Goal: Task Accomplishment & Management: Use online tool/utility

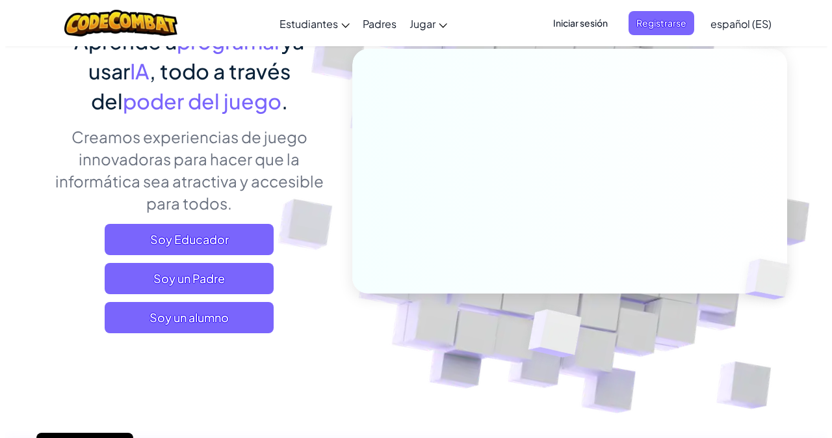
scroll to position [195, 0]
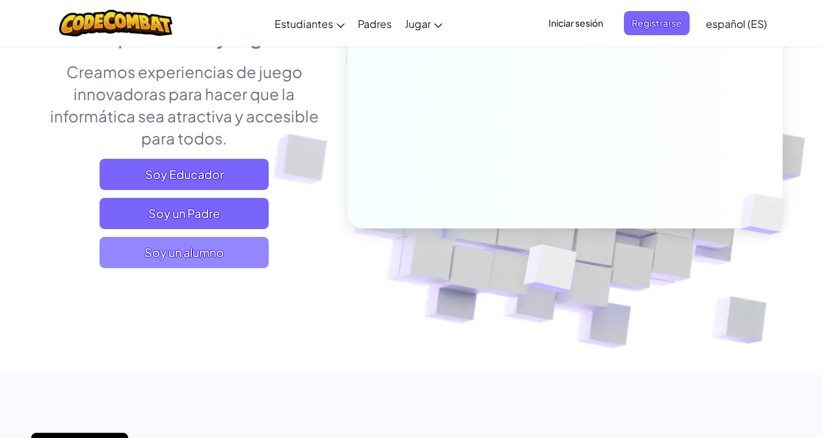
click at [219, 251] on font "Soy un alumno" at bounding box center [183, 251] width 79 height 15
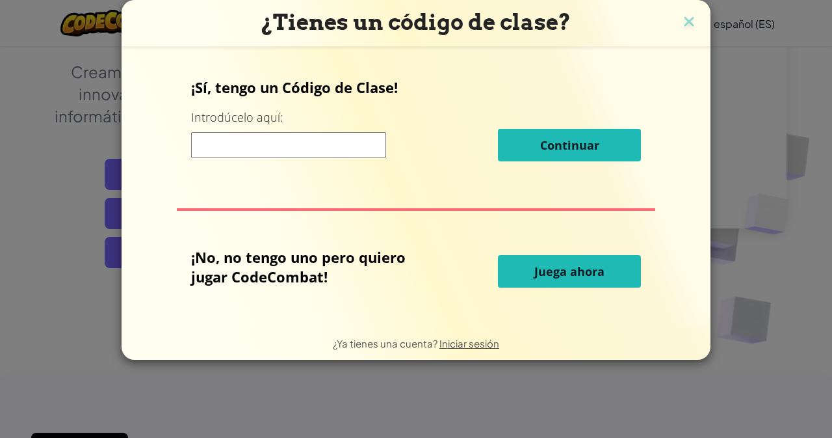
click at [282, 143] on input at bounding box center [288, 145] width 195 height 26
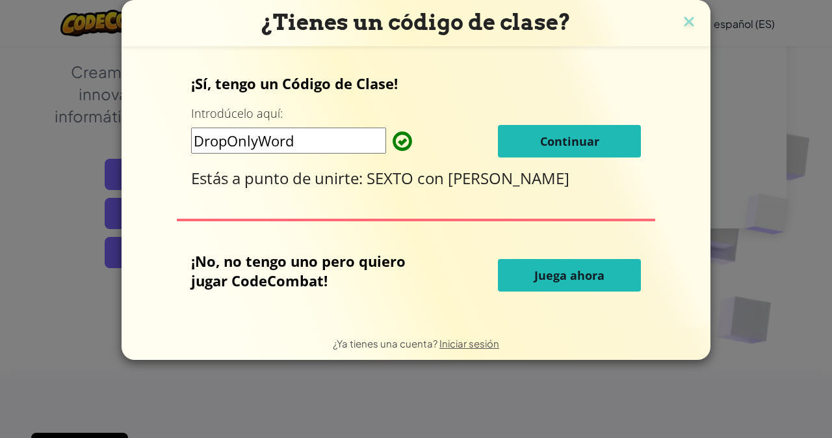
type input "DropOnlyWord"
drag, startPoint x: 386, startPoint y: 237, endPoint x: 644, endPoint y: 62, distance: 310.9
click at [644, 62] on div "¡Sí, tengo un Código de Clase! Introdúcelo aquí: DropOnlyWord Continuar Estás a…" at bounding box center [416, 186] width 563 height 255
click at [581, 147] on font "Continuar" at bounding box center [569, 141] width 59 height 16
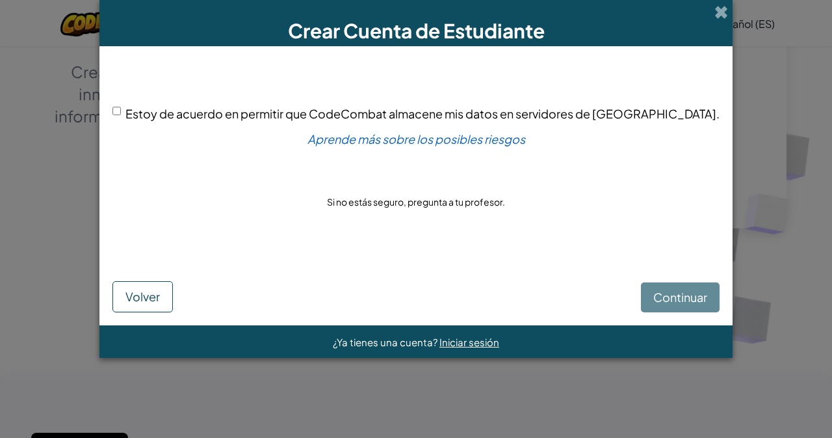
click at [121, 109] on input "Estoy de acuerdo en permitir que CodeCombat almacene mis datos en servidores de…" at bounding box center [116, 111] width 8 height 8
checkbox input "true"
click at [641, 283] on button "Continuar" at bounding box center [680, 297] width 79 height 30
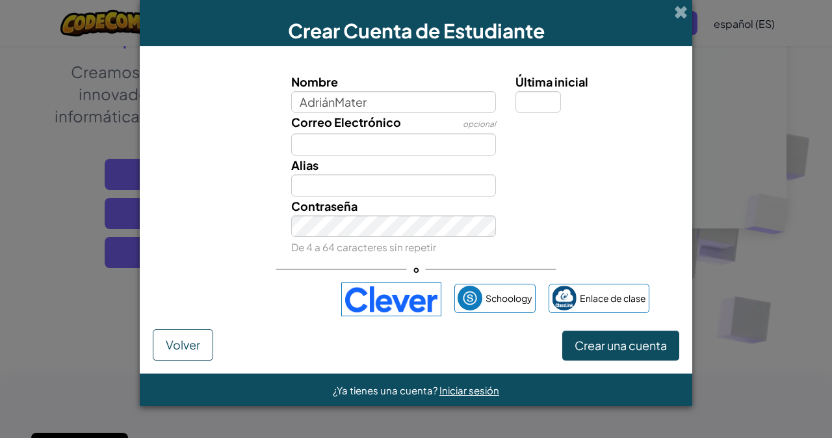
type input "AdriánMater"
click at [528, 99] on input "Última inicial" at bounding box center [539, 102] width 46 height 22
type input "r"
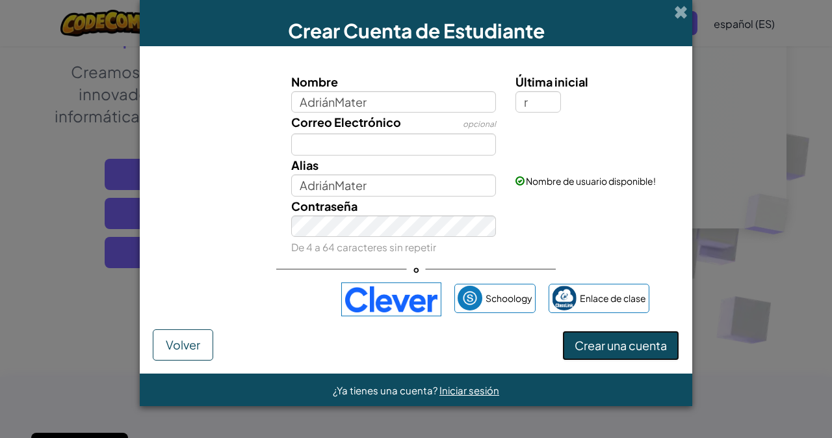
type input "AdriánMaterR"
click at [590, 341] on font "Crear una cuenta" at bounding box center [621, 344] width 92 height 15
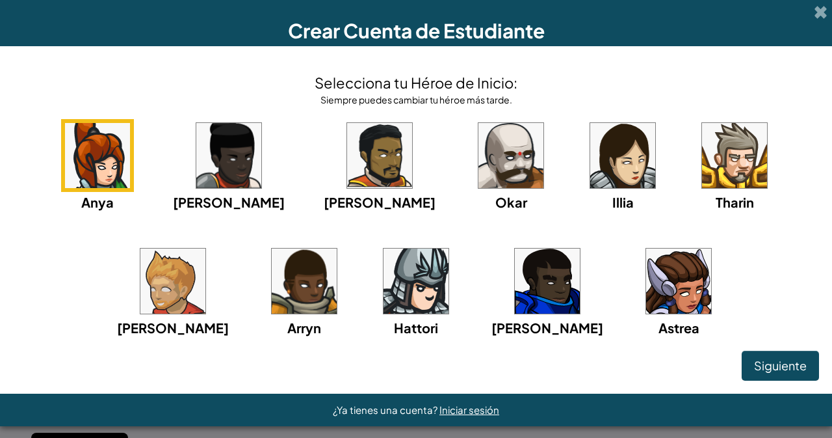
click at [479, 146] on img at bounding box center [511, 155] width 65 height 65
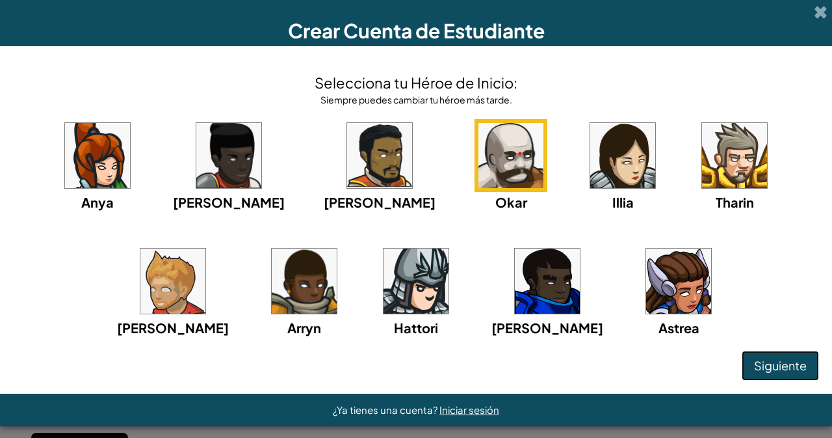
click at [754, 370] on font "Siguiente" at bounding box center [780, 365] width 53 height 15
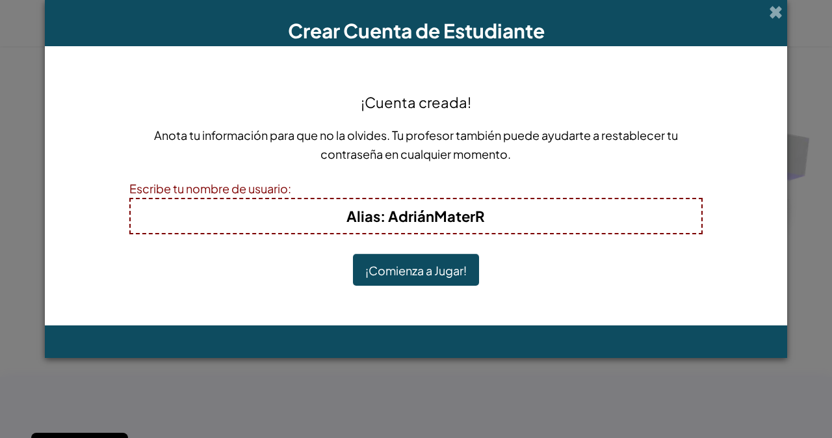
click at [441, 281] on button "¡Comienza a Jugar!" at bounding box center [416, 270] width 126 height 32
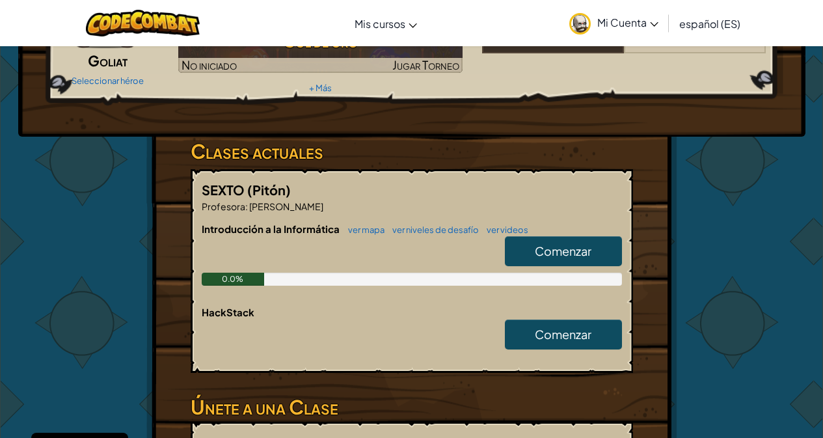
scroll to position [195, 0]
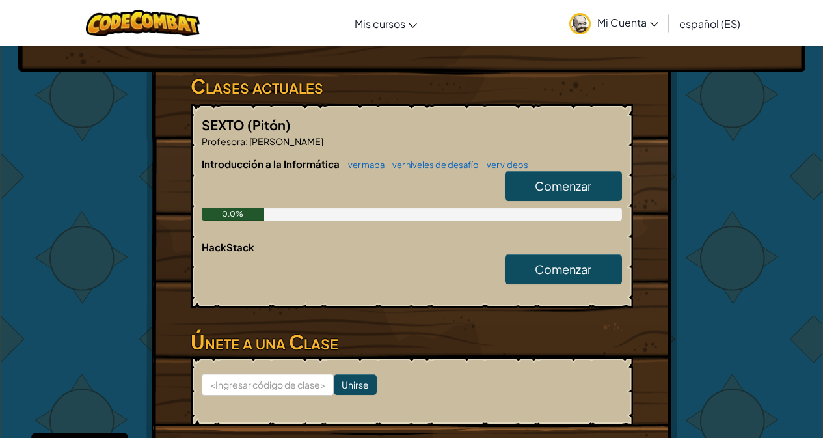
click at [557, 182] on font "Comenzar" at bounding box center [562, 185] width 57 height 15
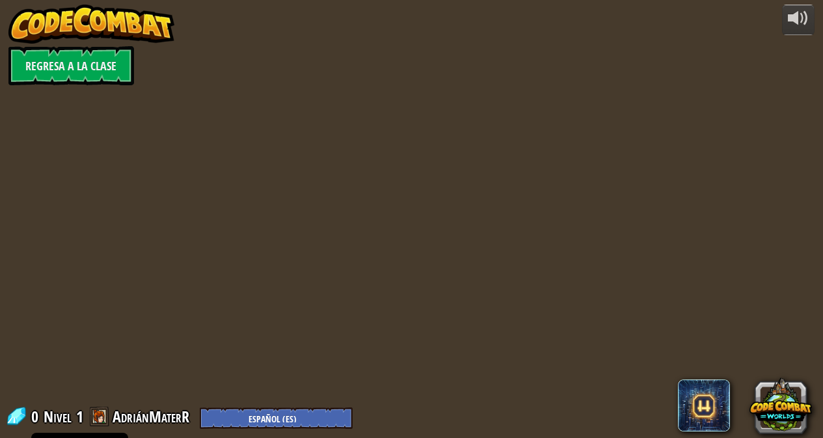
select select "es-ES"
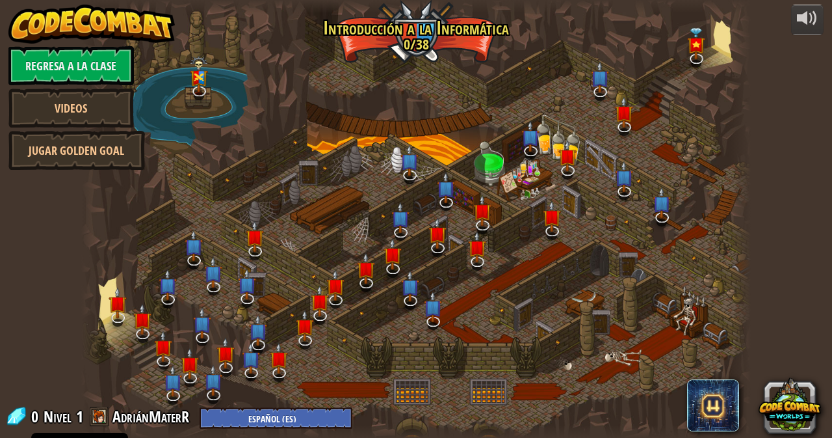
select select "es-ES"
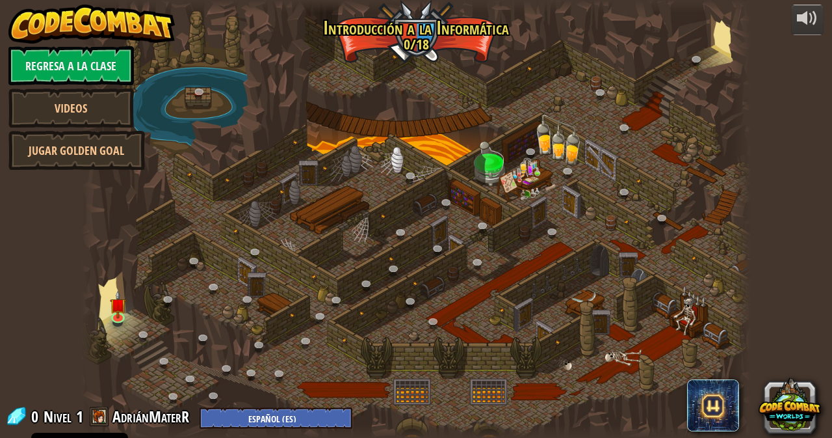
select select "es-ES"
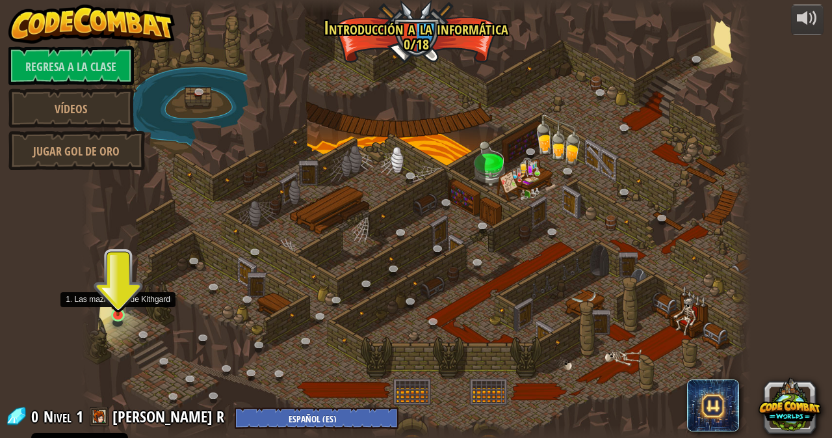
click at [122, 314] on img at bounding box center [118, 297] width 16 height 37
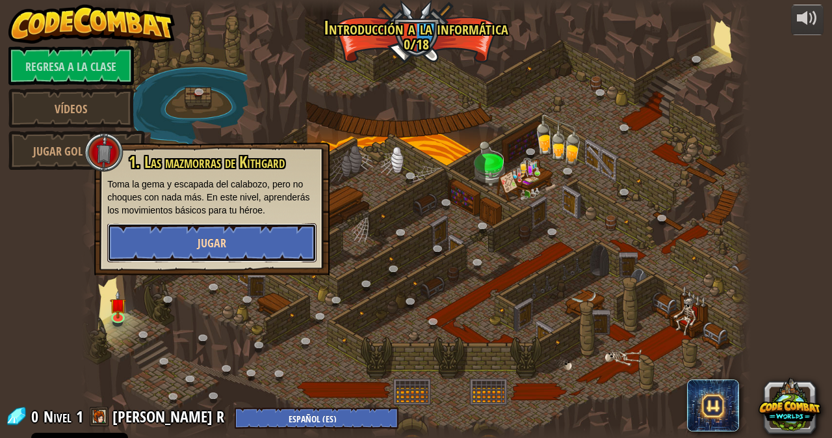
click at [152, 239] on button "Jugar" at bounding box center [211, 242] width 209 height 39
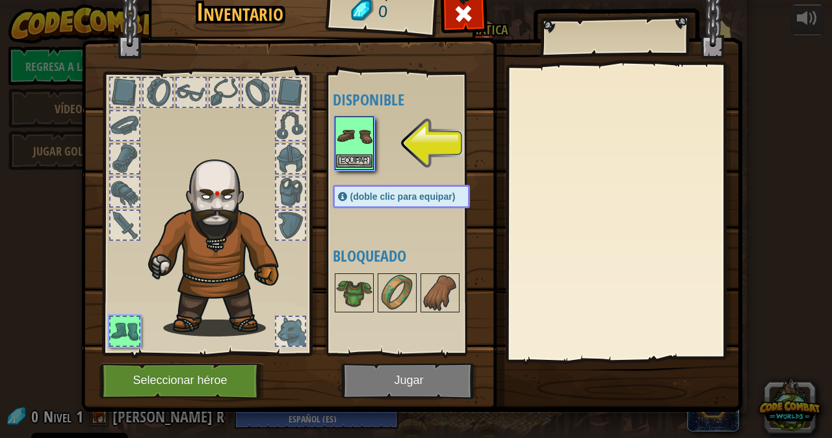
click at [350, 145] on img at bounding box center [354, 136] width 36 height 36
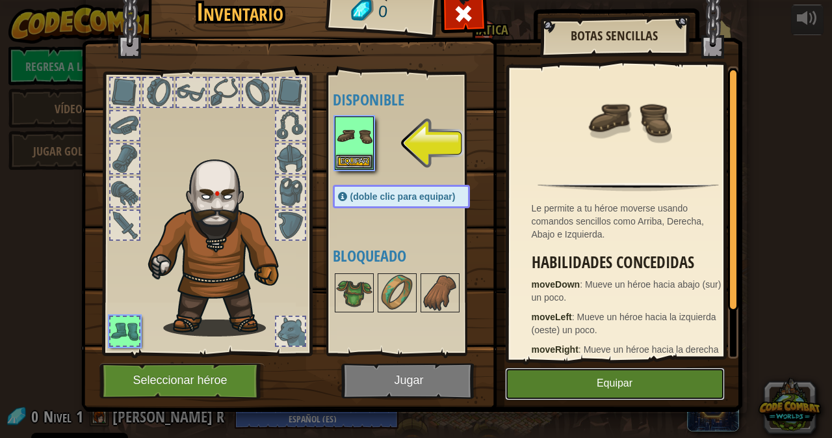
click at [533, 383] on button "Equipar" at bounding box center [615, 383] width 220 height 33
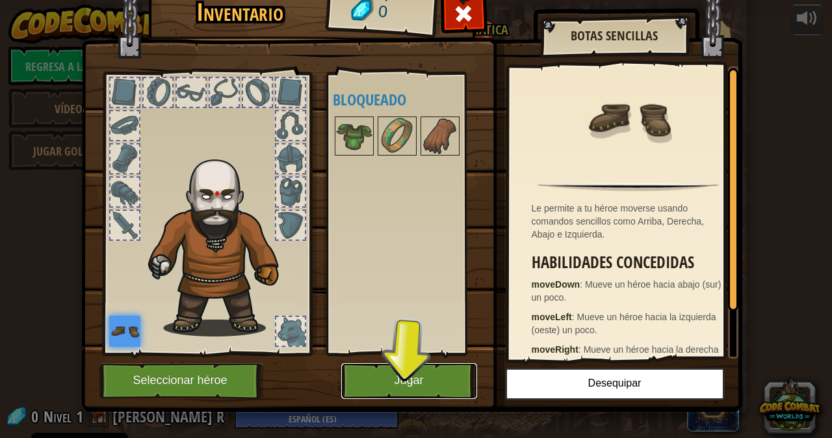
click at [437, 373] on button "Jugar" at bounding box center [409, 381] width 136 height 36
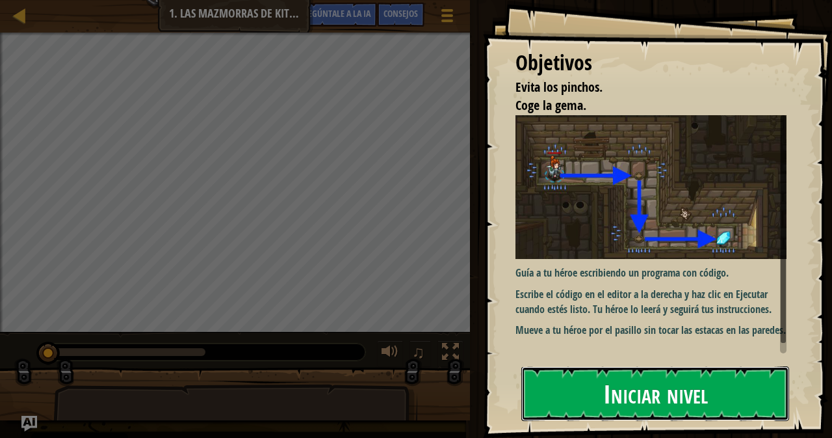
click at [585, 396] on button "Iniciar nivel" at bounding box center [655, 393] width 268 height 55
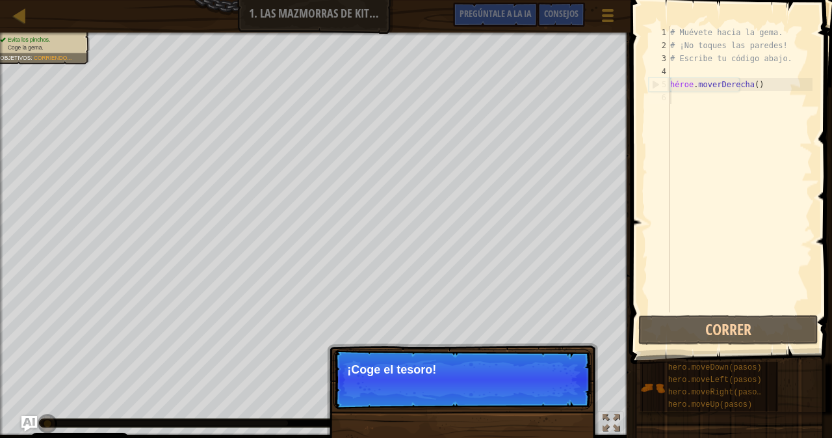
click at [373, 360] on p "Saltar (esc) Continuar ¡Coge el tesoro!" at bounding box center [463, 379] width 258 height 60
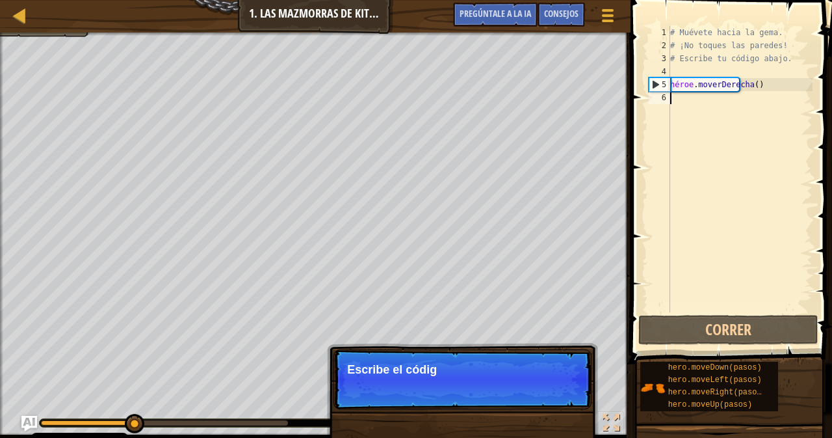
scroll to position [6, 0]
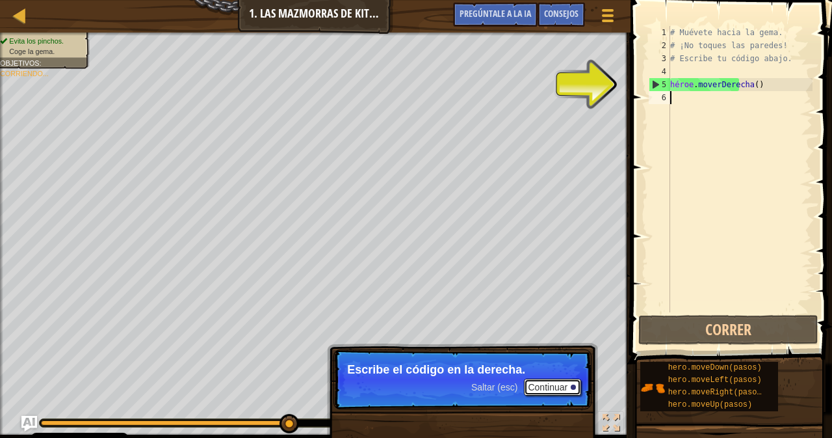
click at [561, 389] on button "Continuar" at bounding box center [552, 386] width 57 height 17
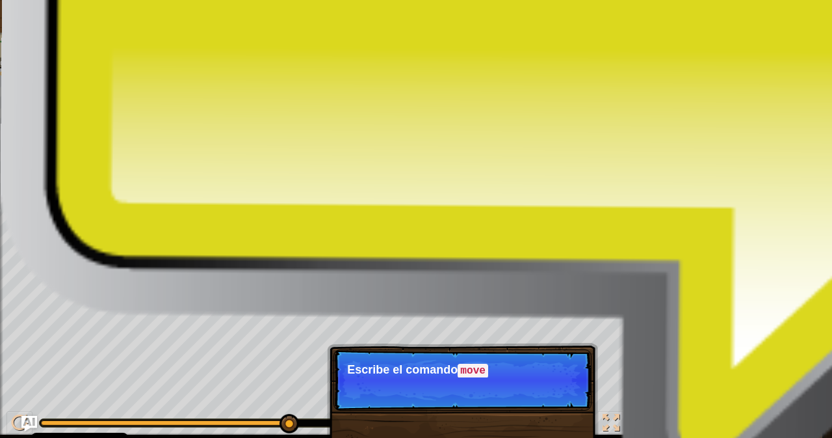
click at [691, 96] on div "# Muévete hacia la gema. # ¡No toques las paredes! # Escribe tu código abajo. h…" at bounding box center [740, 182] width 145 height 312
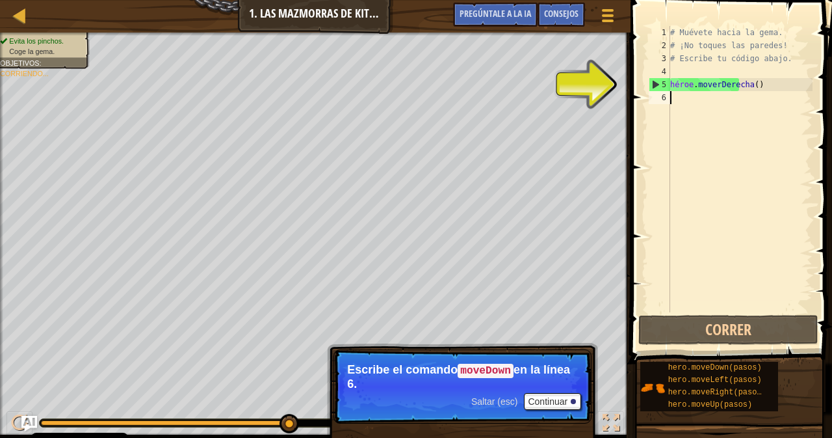
click at [676, 98] on div "# Muévete hacia la gema. # ¡No toques las paredes! # Escribe tu código abajo. h…" at bounding box center [740, 182] width 145 height 312
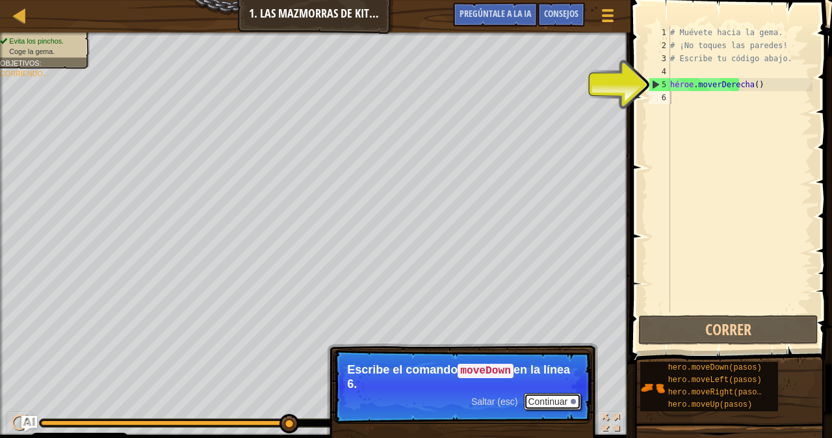
click at [555, 397] on button "Continuar" at bounding box center [552, 401] width 57 height 17
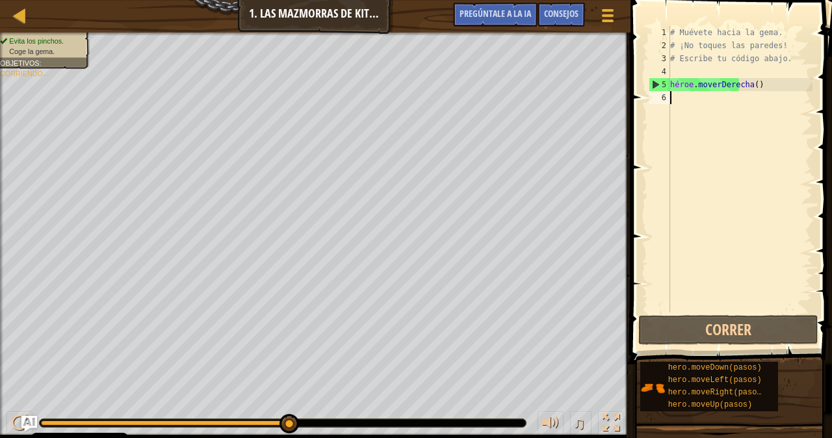
click at [691, 99] on div "# Muévete hacia la gema. # ¡No toques las paredes! # Escribe tu código abajo. h…" at bounding box center [740, 182] width 145 height 312
click at [668, 94] on div "6" at bounding box center [659, 97] width 21 height 13
click at [731, 61] on div "# Muévete hacia la gema. # ¡No toques las paredes! # Escribe tu código abajo. h…" at bounding box center [740, 182] width 145 height 312
type textarea "# Escribe tu código abajo."
click at [665, 99] on font "6" at bounding box center [664, 97] width 5 height 9
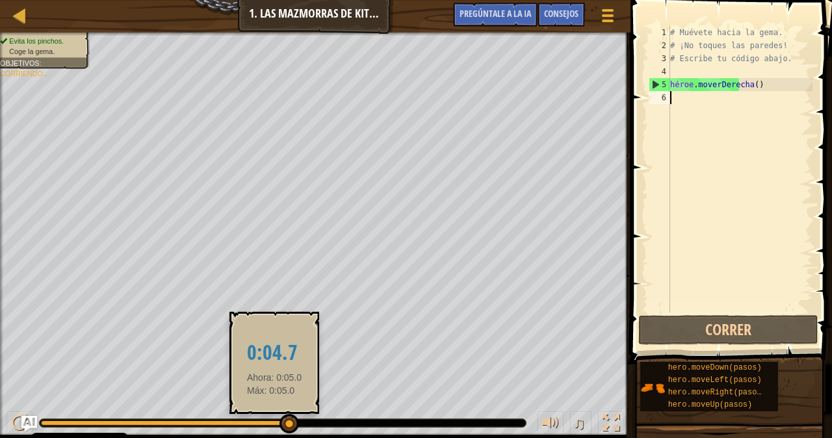
click at [281, 0] on html "Política de cookies CodeCombat [GEOGRAPHIC_DATA] algunas cookies esenciales y n…" at bounding box center [416, 0] width 832 height 0
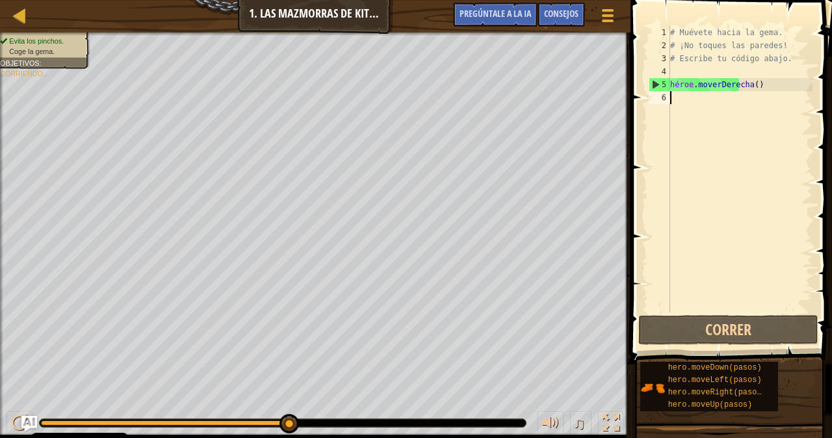
click at [278, 419] on div "♫" at bounding box center [315, 419] width 631 height 39
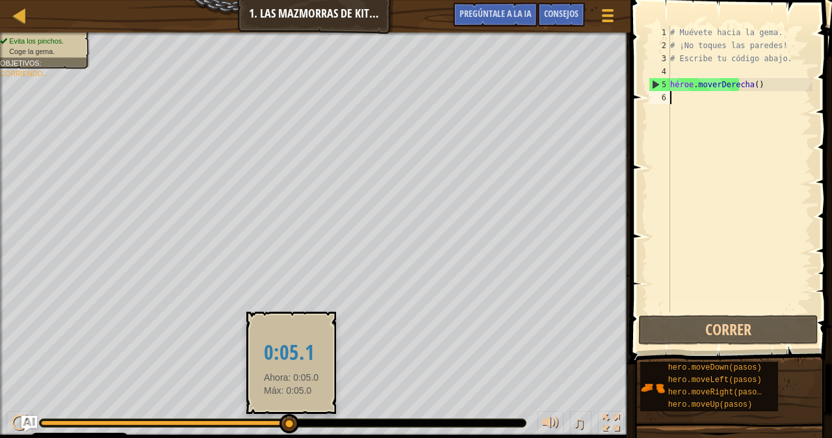
drag, startPoint x: 307, startPoint y: 421, endPoint x: 291, endPoint y: 419, distance: 16.3
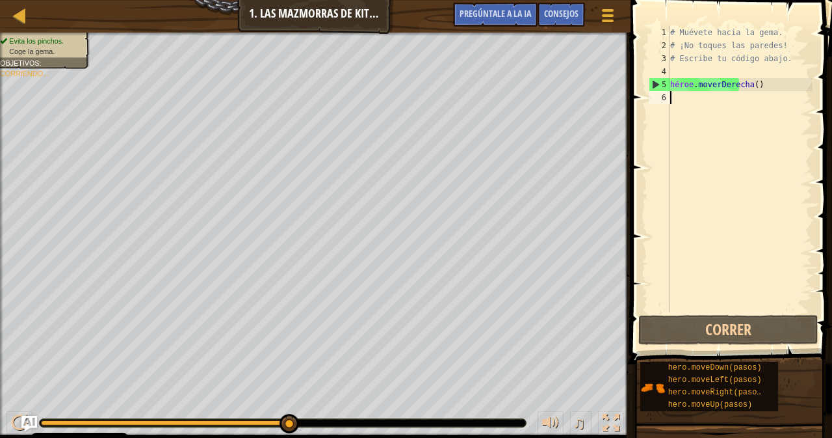
click at [672, 98] on div "# Muévete hacia la gema. # ¡No toques las paredes! # Escribe tu código abajo. h…" at bounding box center [740, 182] width 145 height 312
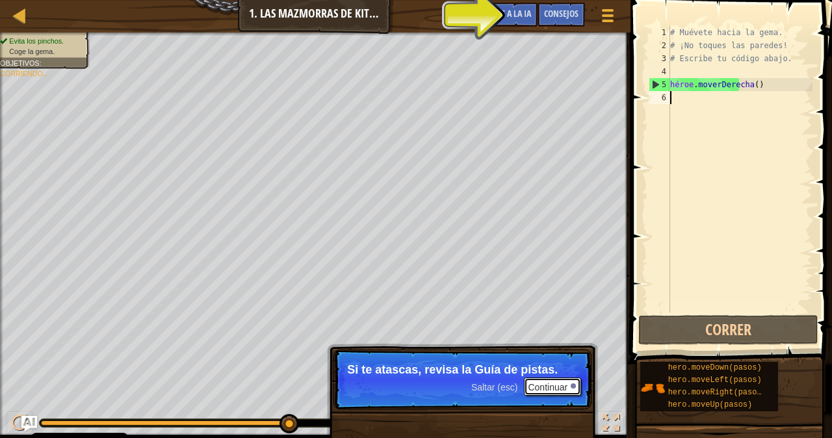
click at [562, 389] on font "Continuar" at bounding box center [548, 387] width 40 height 10
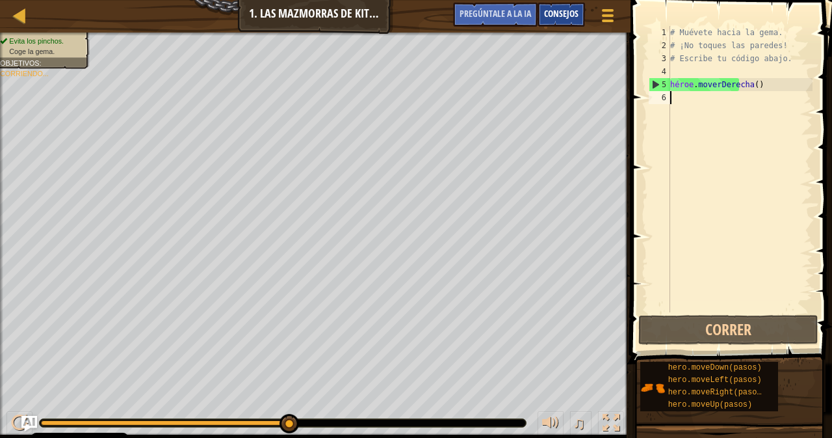
click at [559, 14] on font "Consejos" at bounding box center [561, 13] width 34 height 12
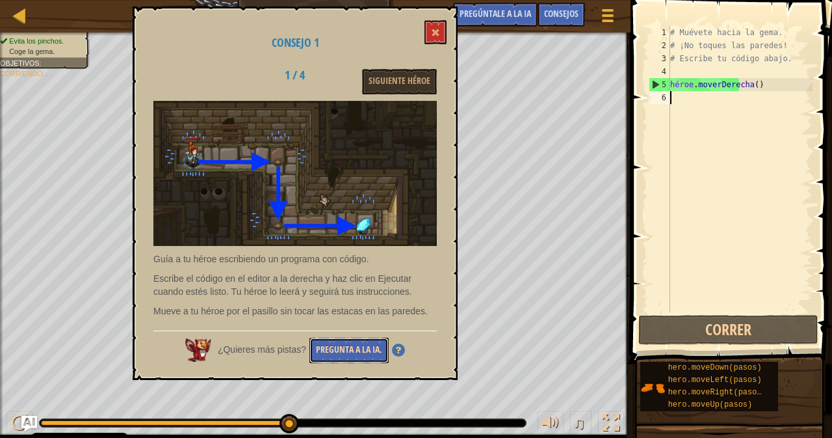
click at [334, 343] on button "Pregunta a la IA." at bounding box center [349, 349] width 79 height 25
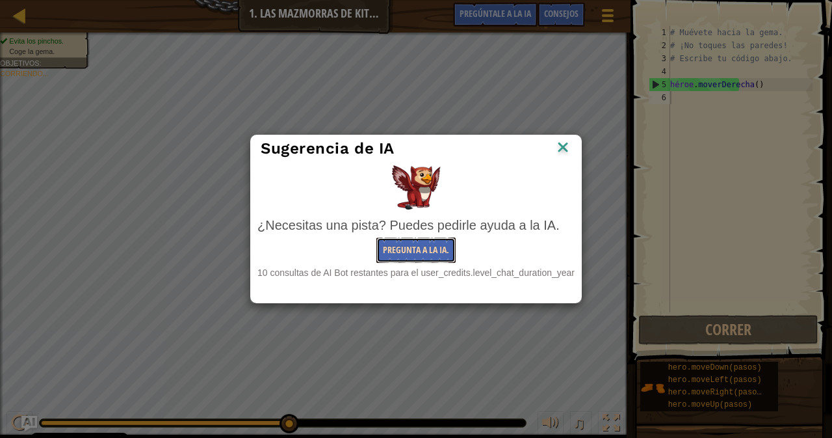
click at [419, 247] on font "Pregunta a la IA." at bounding box center [416, 249] width 66 height 12
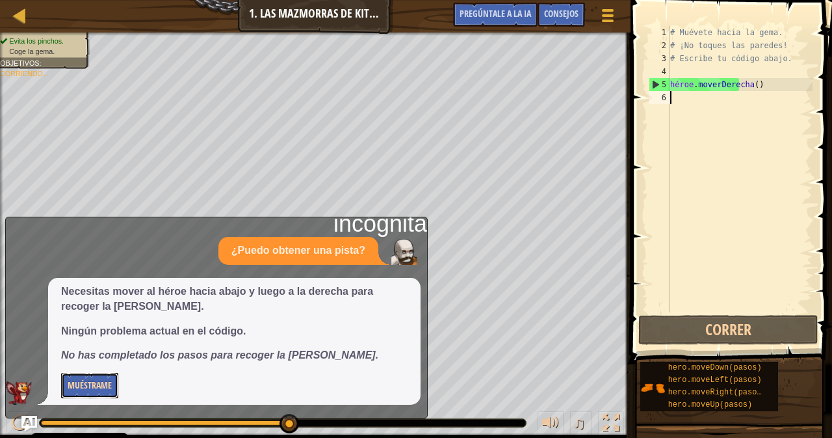
click at [93, 389] on font "Muéstrame" at bounding box center [90, 384] width 44 height 12
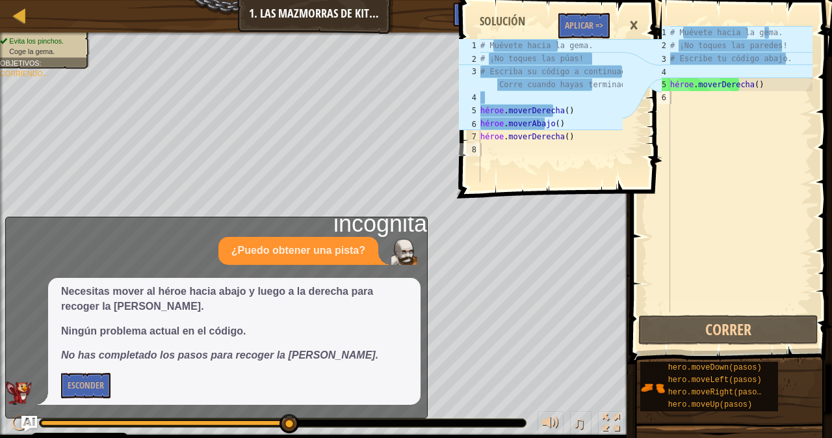
click at [636, 24] on font "×" at bounding box center [633, 24] width 9 height 29
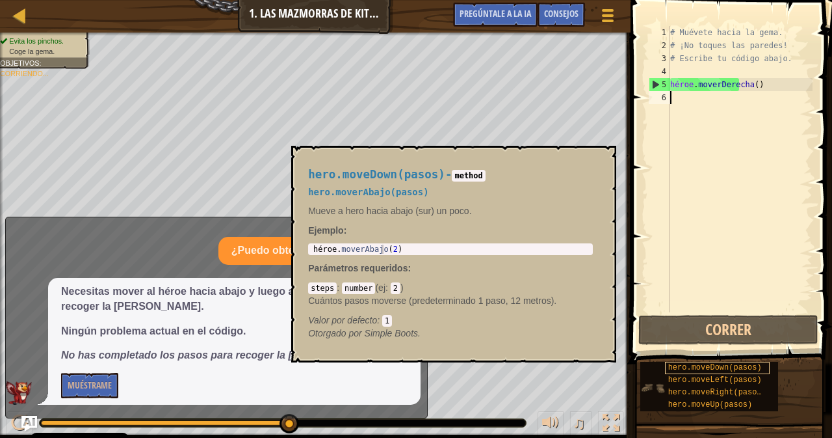
click at [681, 367] on font "hero.moveDown(pasos)" at bounding box center [715, 367] width 94 height 9
click at [599, 161] on font "×" at bounding box center [602, 160] width 10 height 20
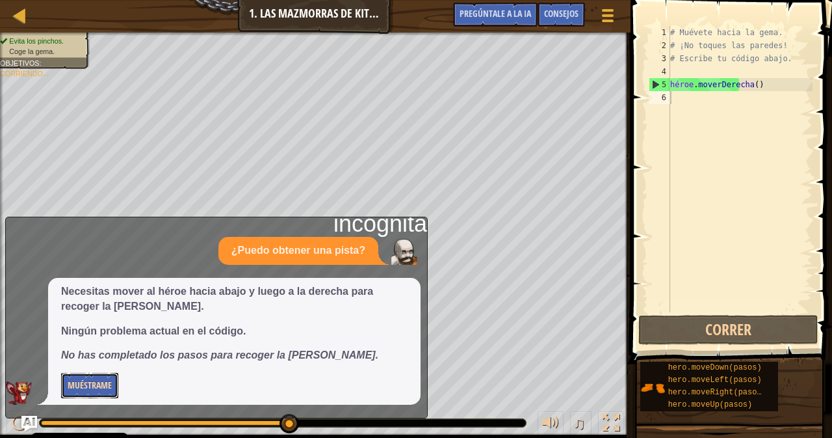
click at [109, 386] on font "Muéstrame" at bounding box center [90, 384] width 44 height 12
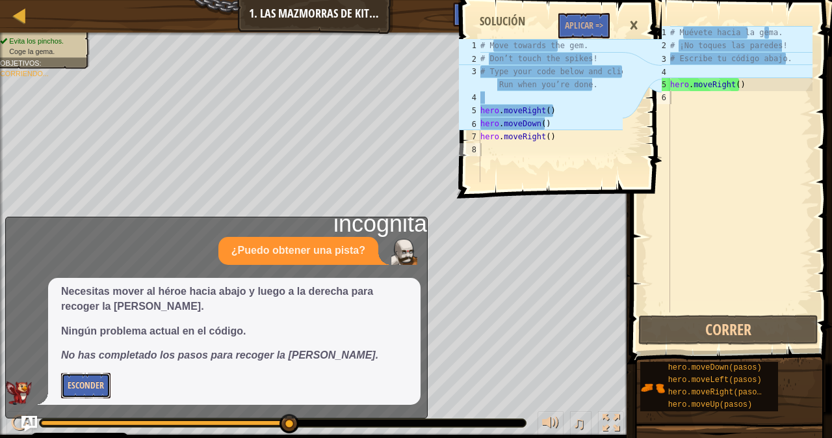
click at [94, 384] on font "Esconder" at bounding box center [86, 384] width 36 height 12
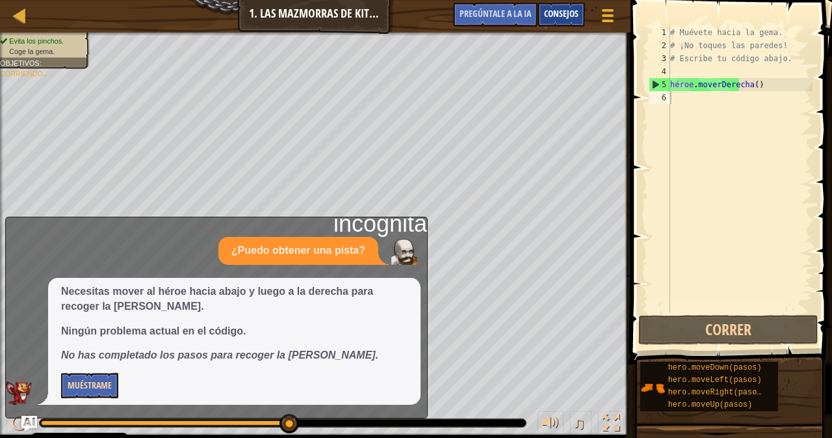
click at [566, 8] on div "Consejos" at bounding box center [561, 15] width 47 height 24
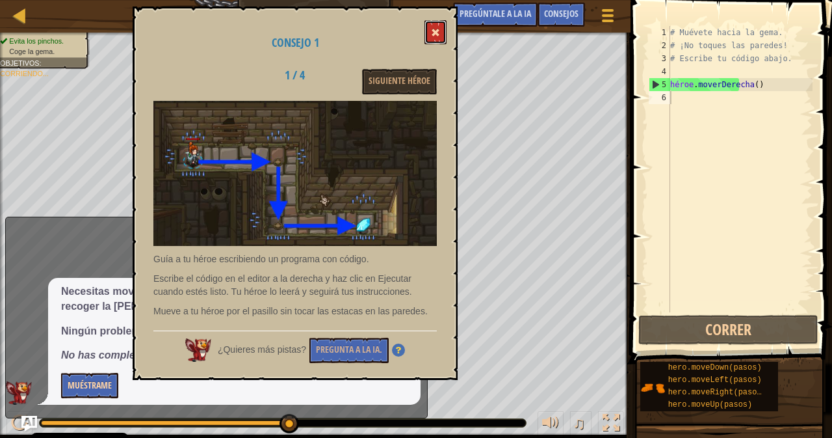
click at [441, 30] on button at bounding box center [436, 32] width 22 height 24
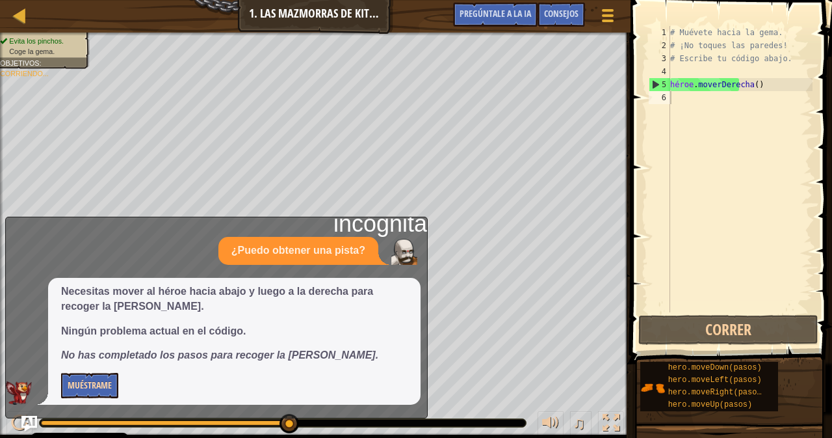
click at [668, 99] on div "6" at bounding box center [659, 97] width 21 height 13
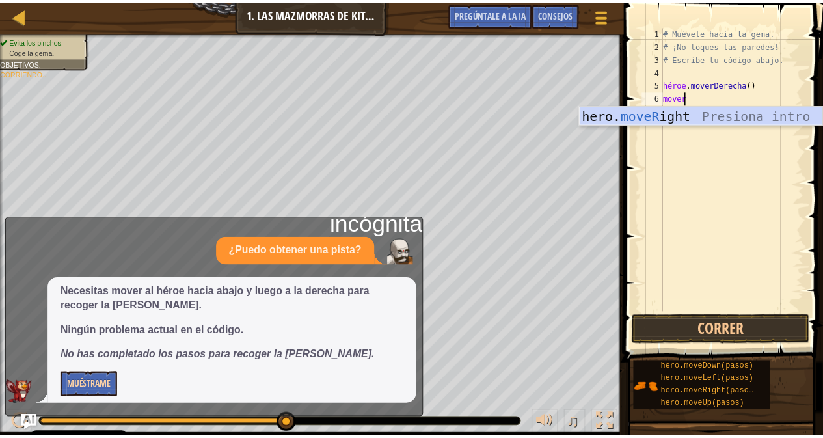
scroll to position [6, 1]
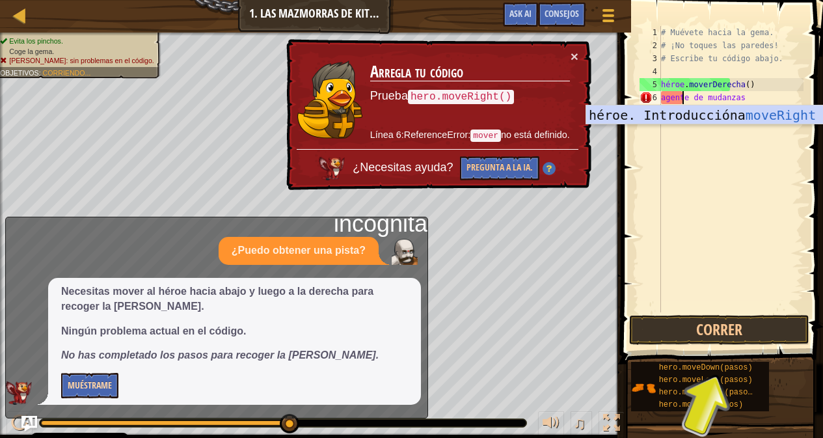
type textarea "move"
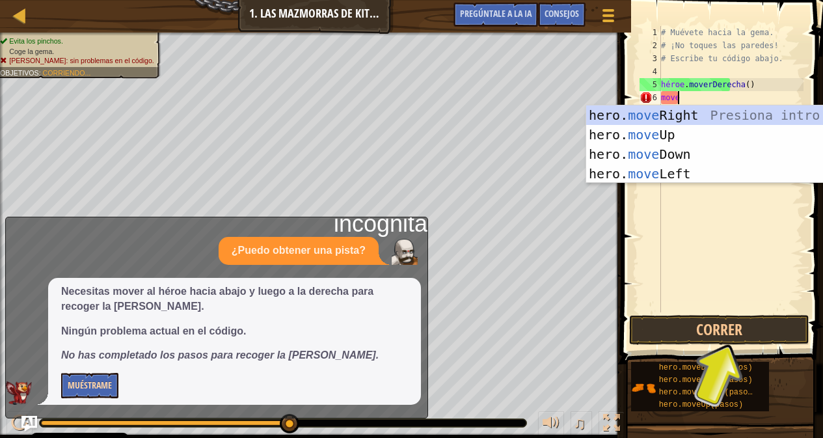
scroll to position [6, 1]
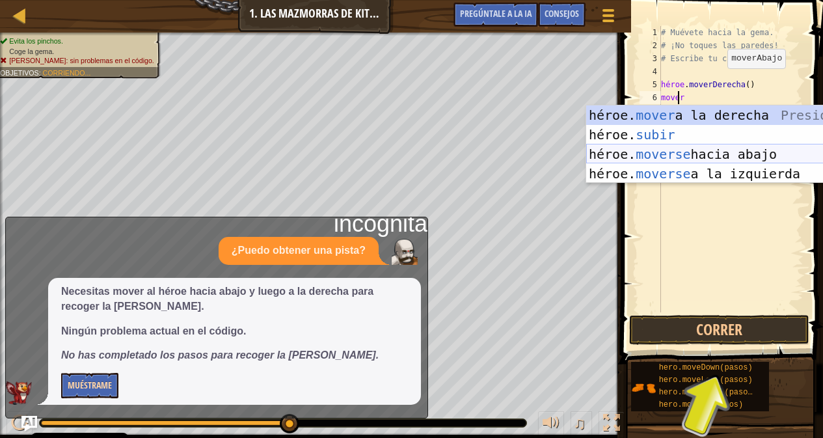
click at [676, 152] on div "héroe. mover a la derecha Presiona introducción héroe . subir Introducción a la…" at bounding box center [709, 163] width 246 height 117
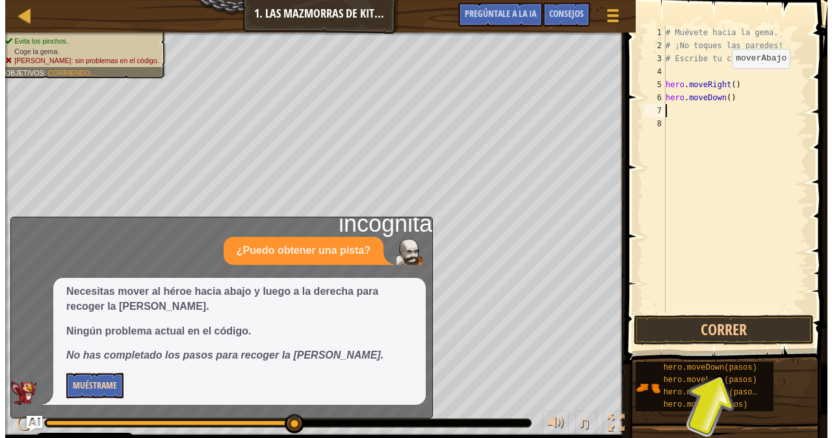
scroll to position [6, 0]
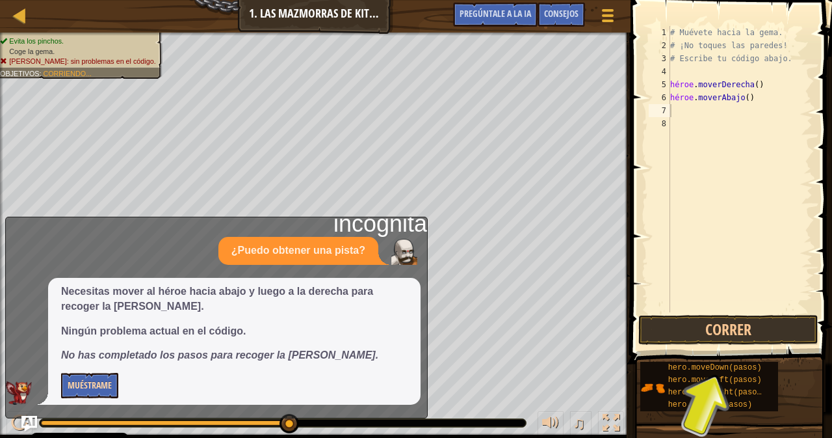
click at [332, 246] on font "¿Puedo obtener una pista?" at bounding box center [298, 249] width 134 height 11
click at [79, 388] on button "Muéstrame" at bounding box center [89, 385] width 57 height 25
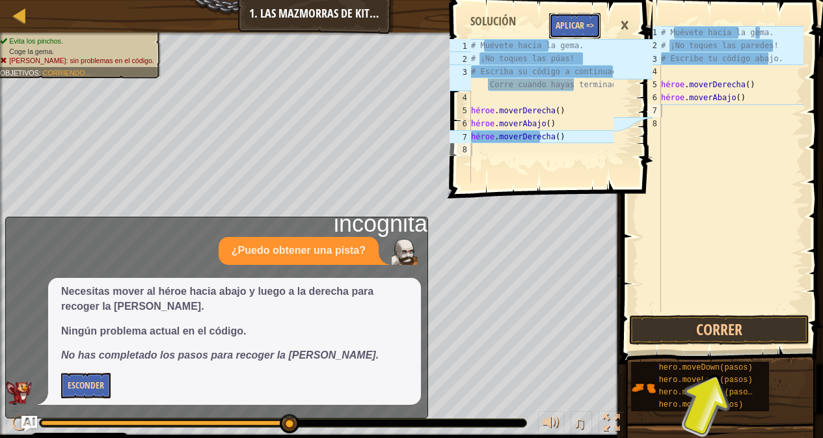
click at [576, 27] on font "Aplicar =>" at bounding box center [574, 25] width 38 height 12
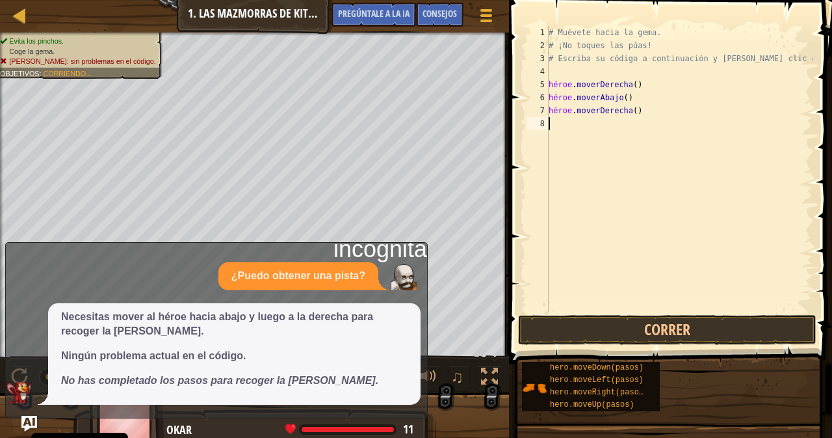
click at [417, 317] on div "Necesitas mover al héroe hacia abajo y luego a la derecha para recoger la [PERS…" at bounding box center [234, 353] width 373 height 101
click at [21, 401] on img at bounding box center [19, 392] width 26 height 23
